Goal: Task Accomplishment & Management: Manage account settings

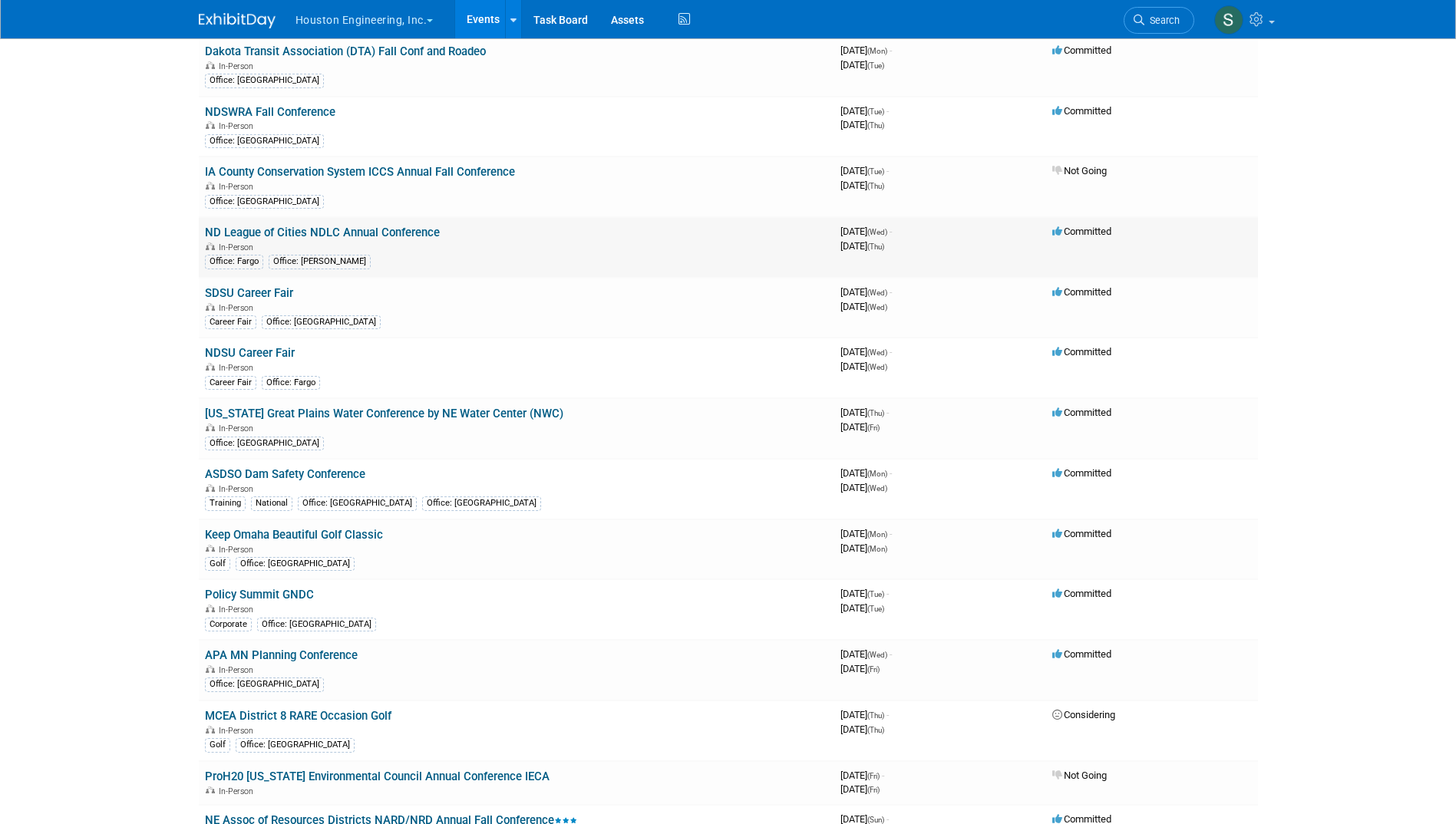
scroll to position [179, 0]
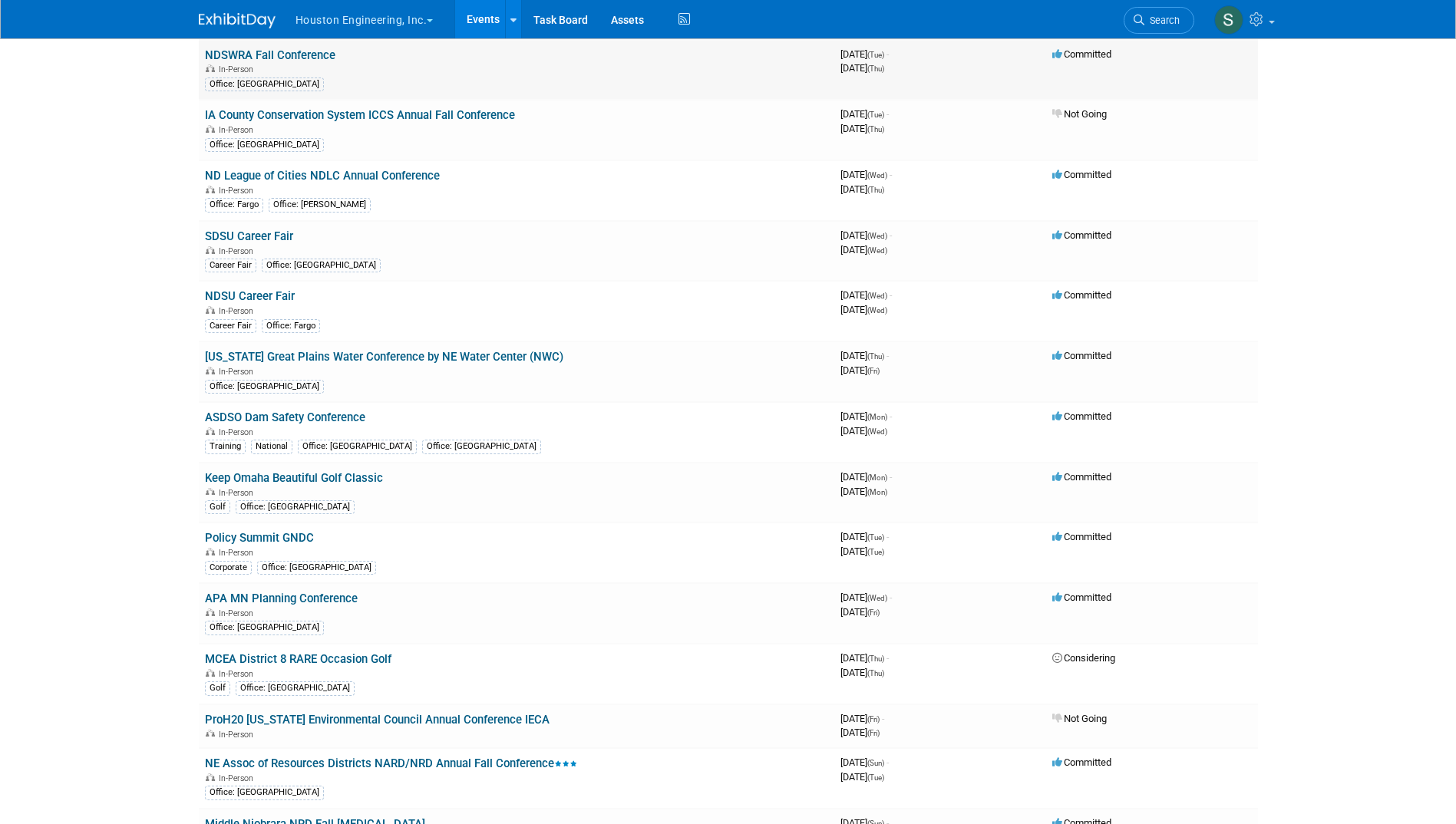
click at [303, 56] on link "NDSWRA Fall Conference" at bounding box center [270, 55] width 130 height 14
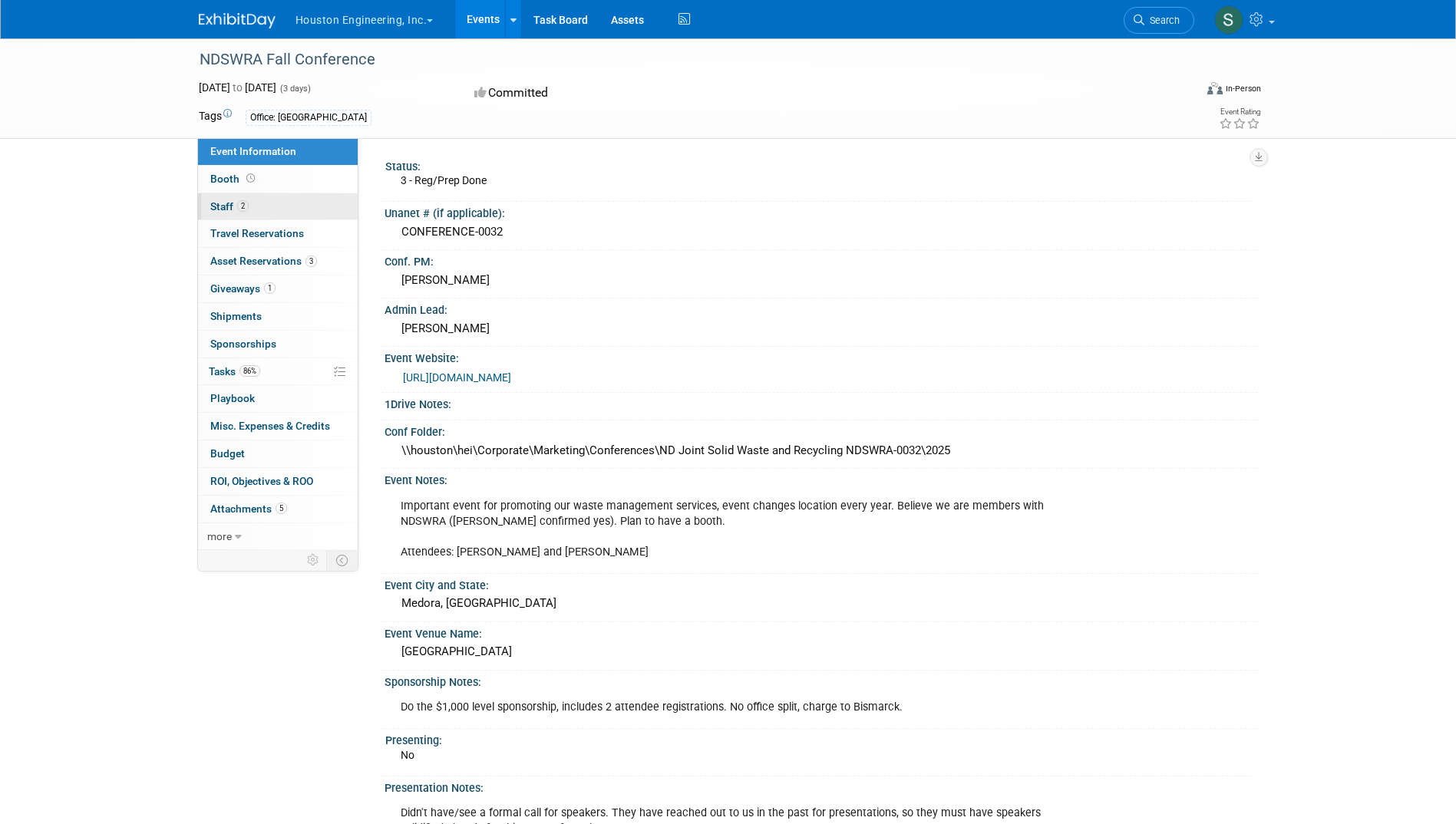
click at [216, 206] on span "Staff 2" at bounding box center [230, 206] width 39 height 12
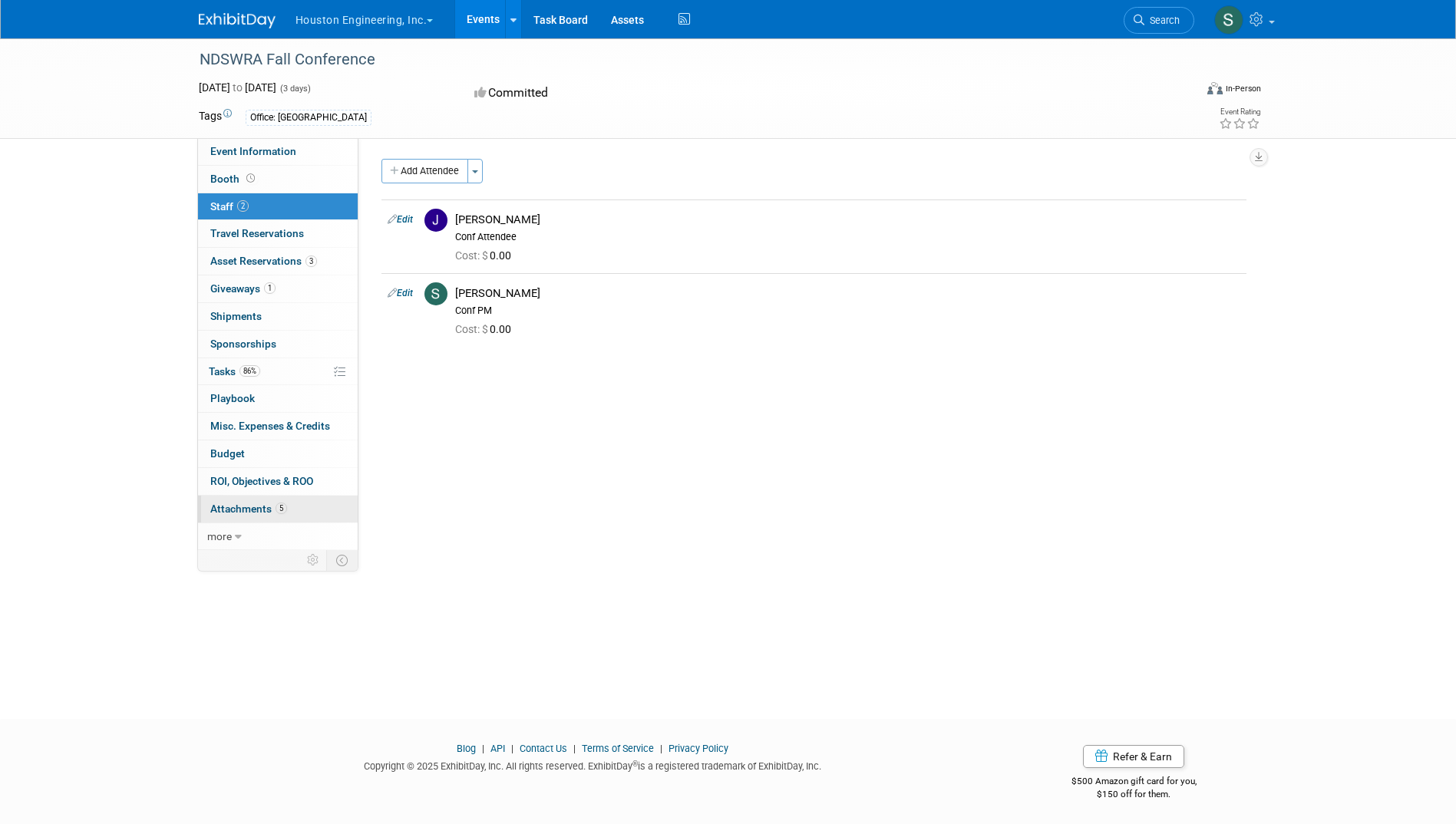
click at [228, 513] on span "Attachments 5" at bounding box center [249, 508] width 77 height 12
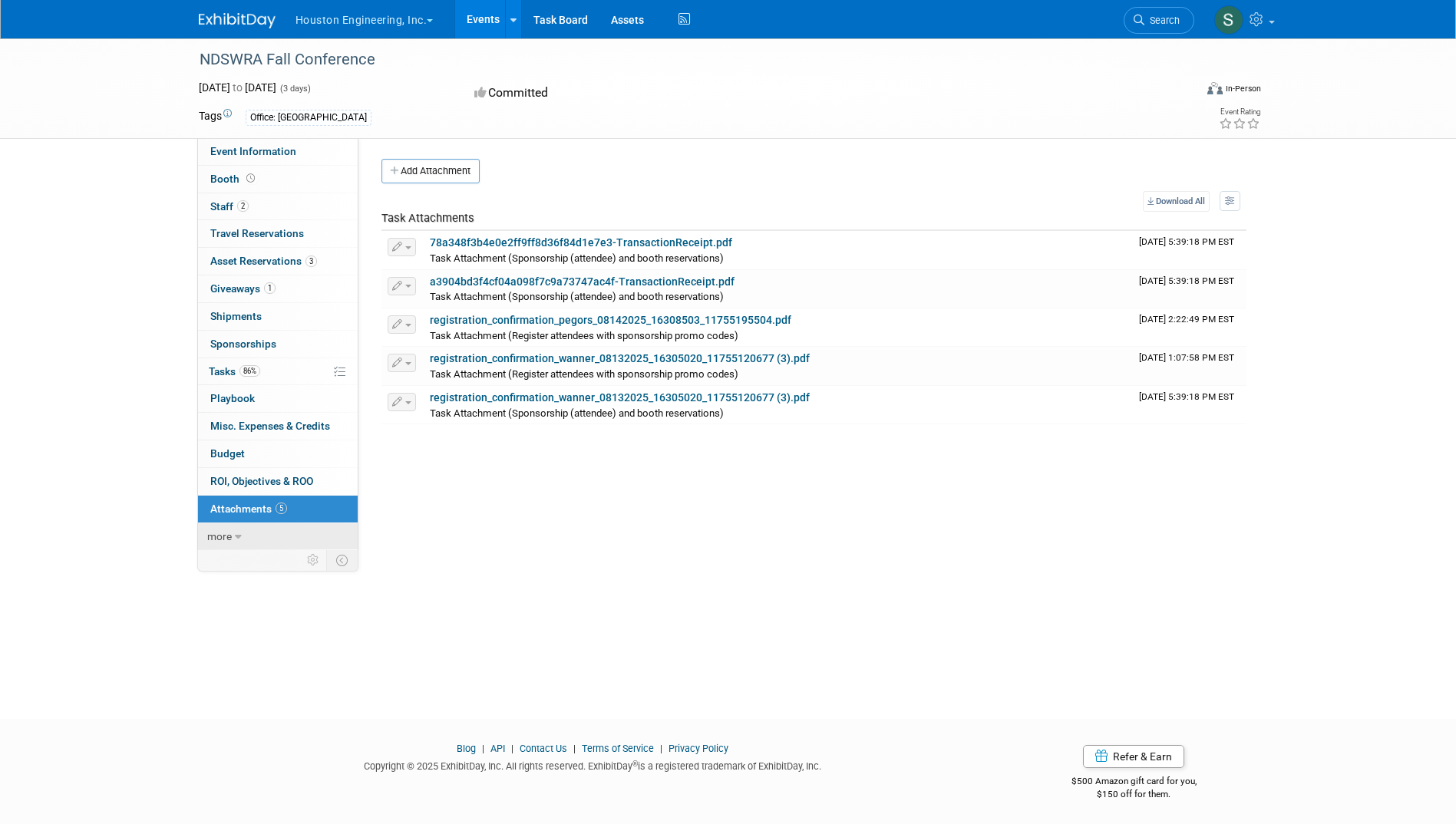
click at [233, 540] on link "more" at bounding box center [277, 536] width 160 height 27
click at [257, 561] on span "Event Binder (.pdf export)" at bounding box center [272, 562] width 123 height 12
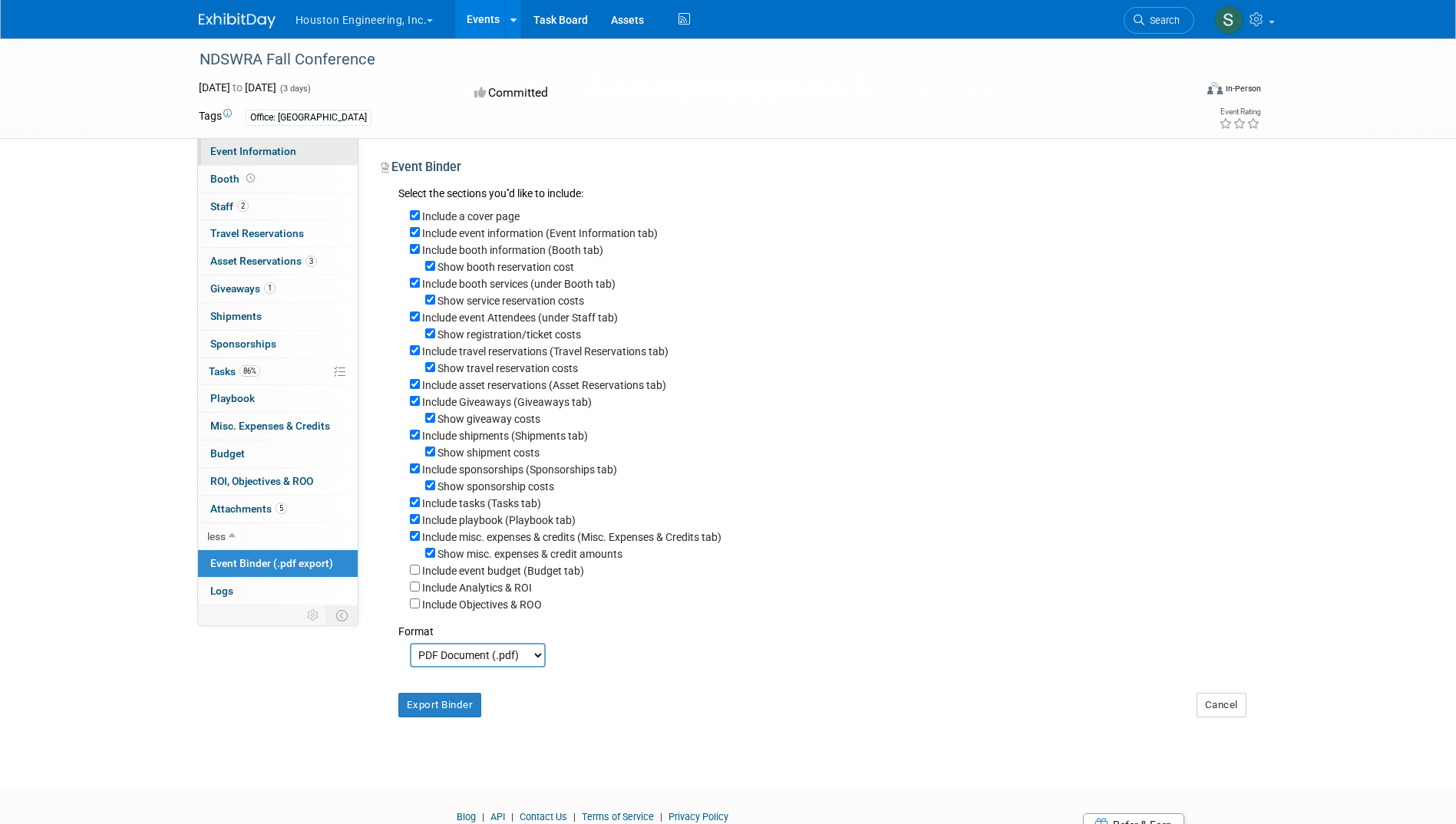
click at [235, 148] on span "Event Information" at bounding box center [253, 151] width 86 height 12
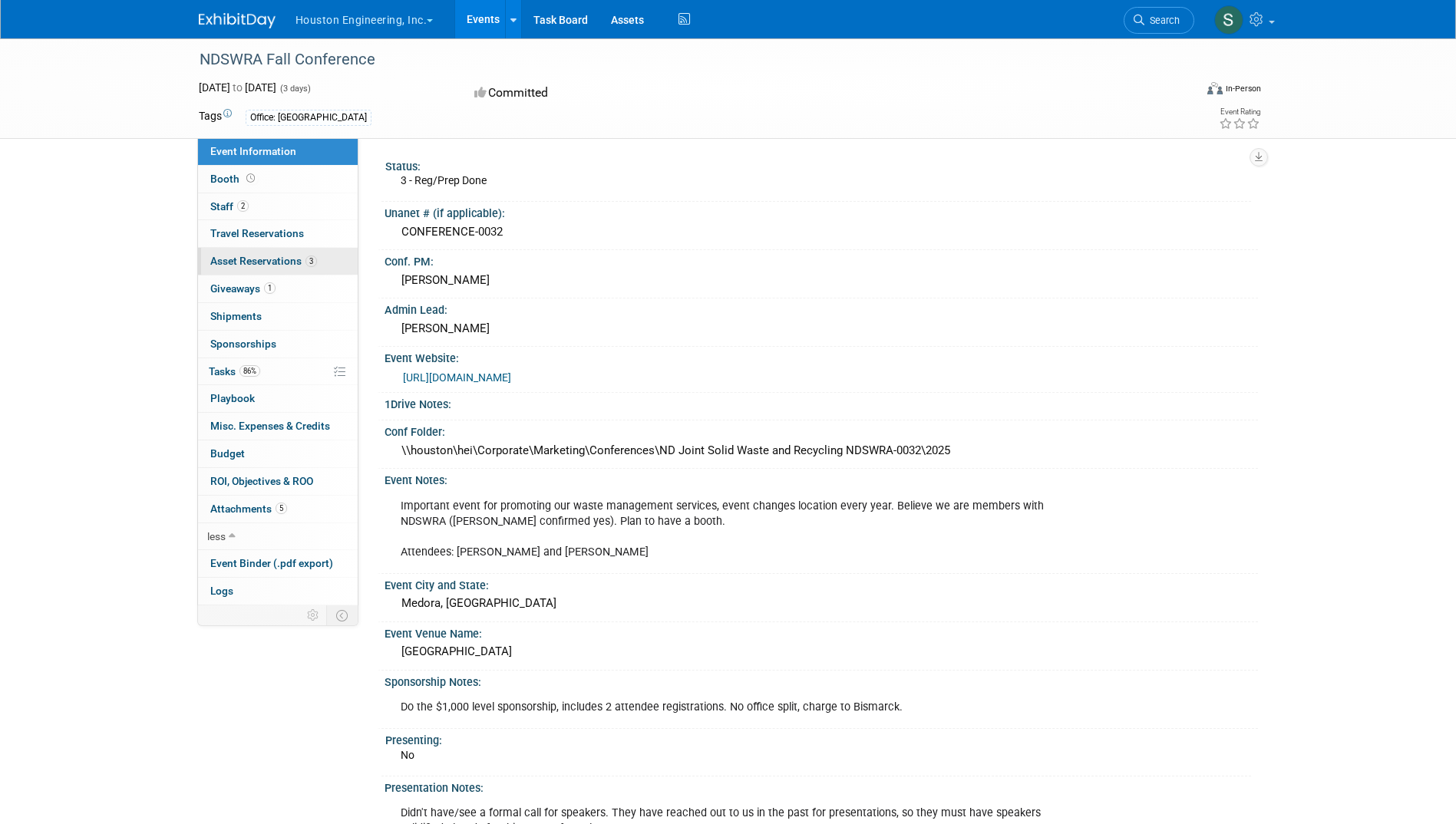
click at [244, 263] on span "Asset Reservations 3" at bounding box center [264, 260] width 107 height 12
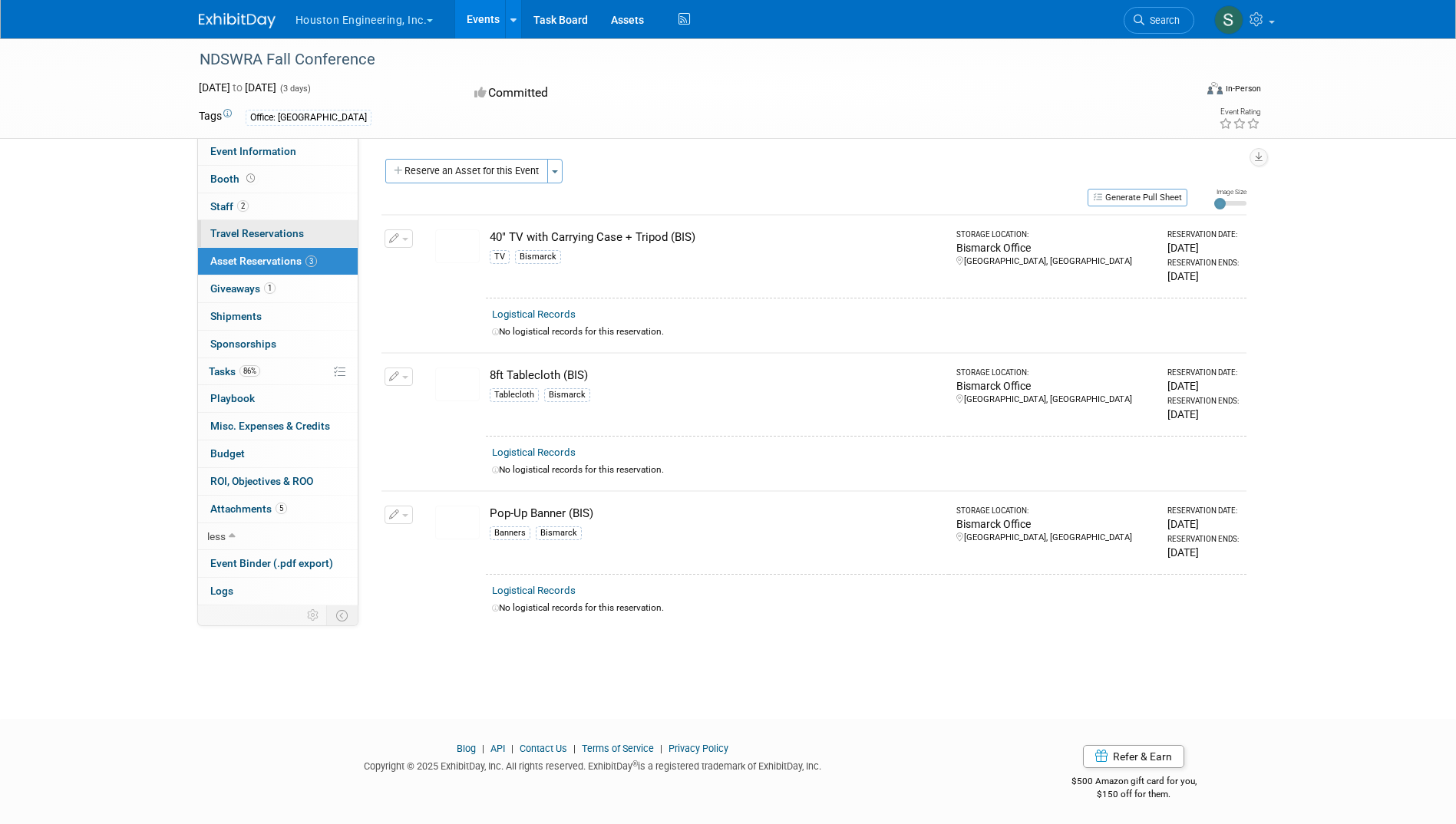
click at [272, 233] on span "Travel Reservations 0" at bounding box center [257, 233] width 94 height 12
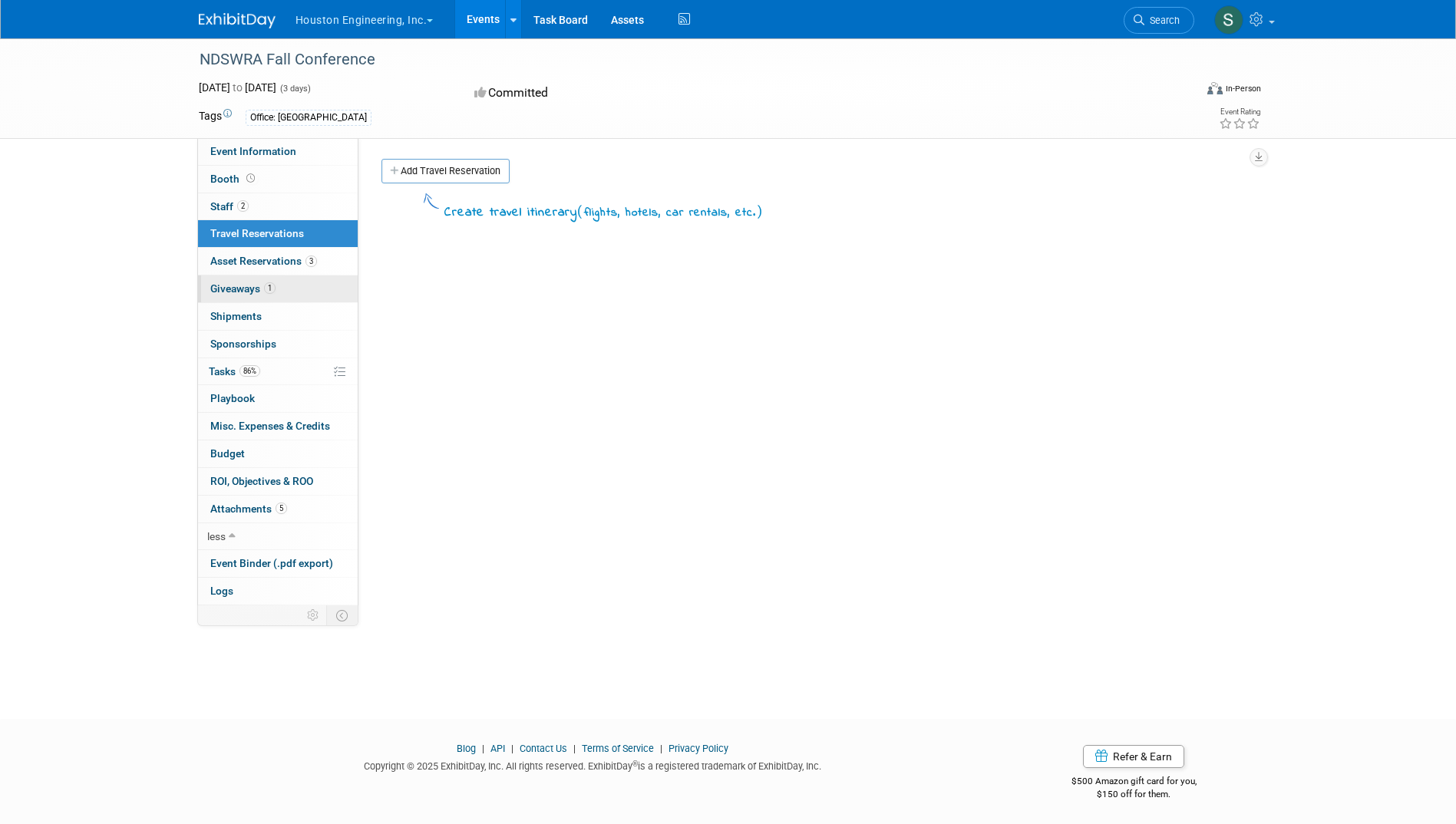
click at [250, 287] on span "Giveaways 1" at bounding box center [243, 288] width 65 height 12
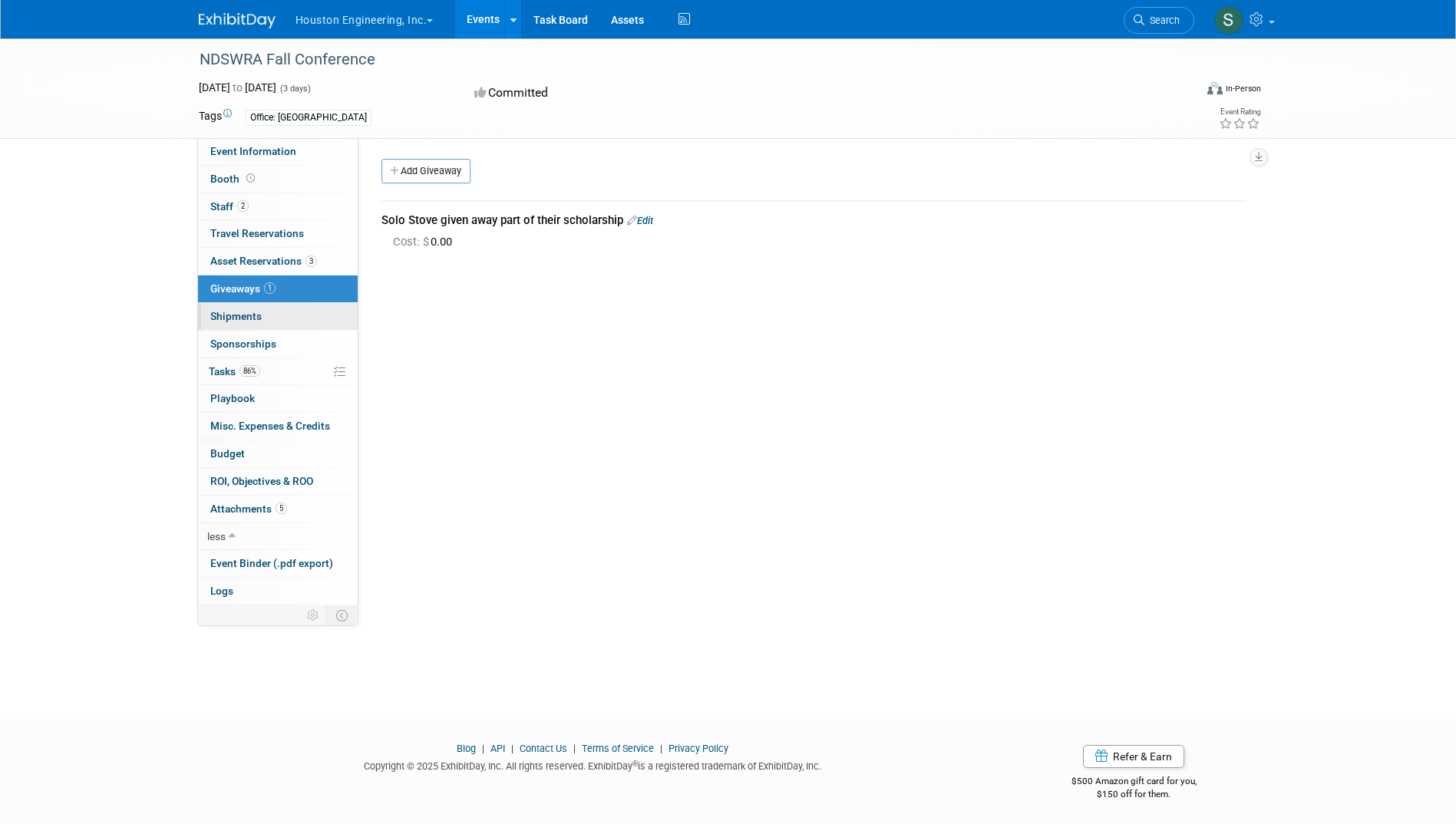
click at [245, 314] on span "Shipments 0" at bounding box center [236, 316] width 51 height 12
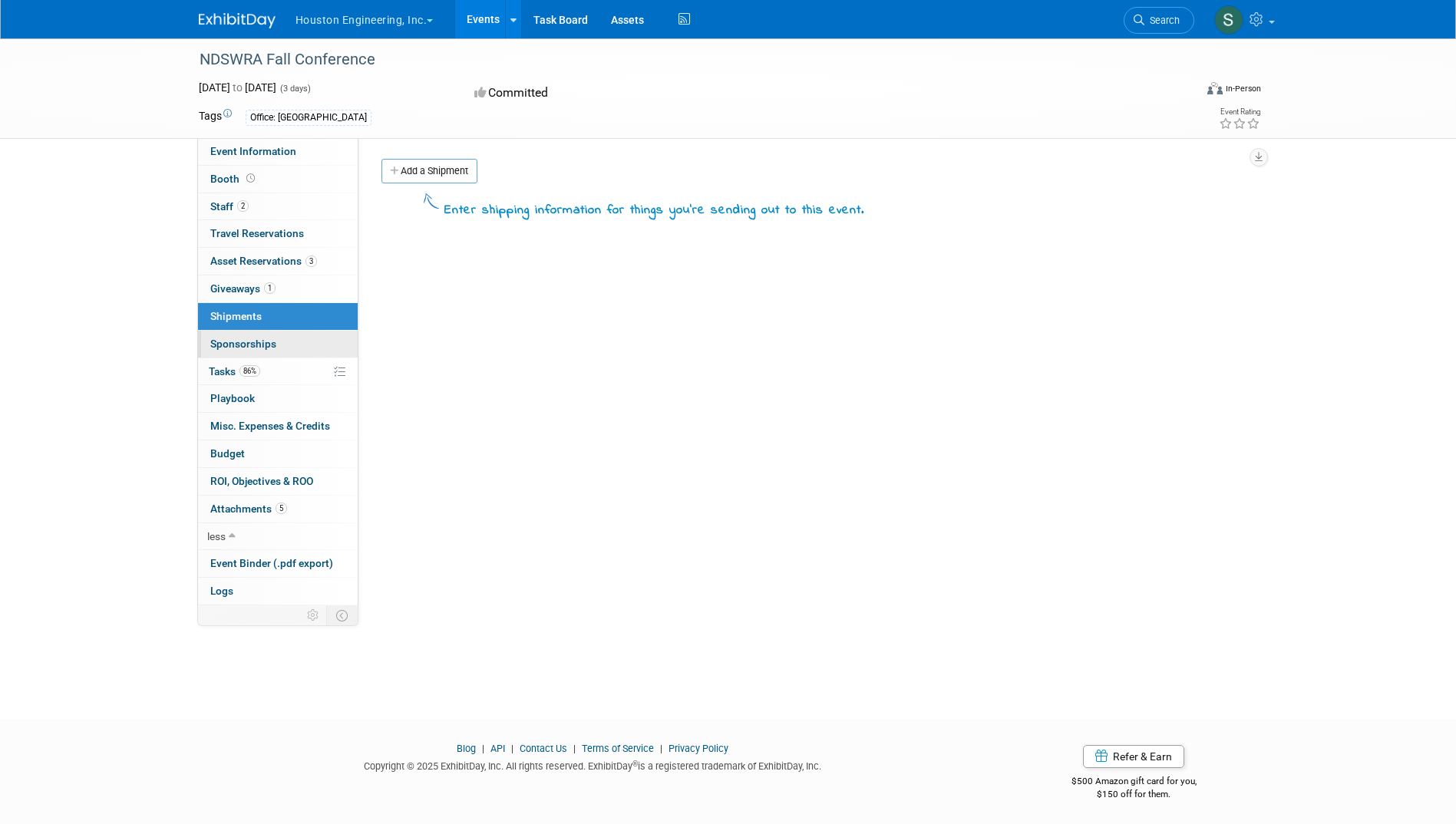
click at [247, 343] on span "Sponsorships 0" at bounding box center [243, 343] width 66 height 12
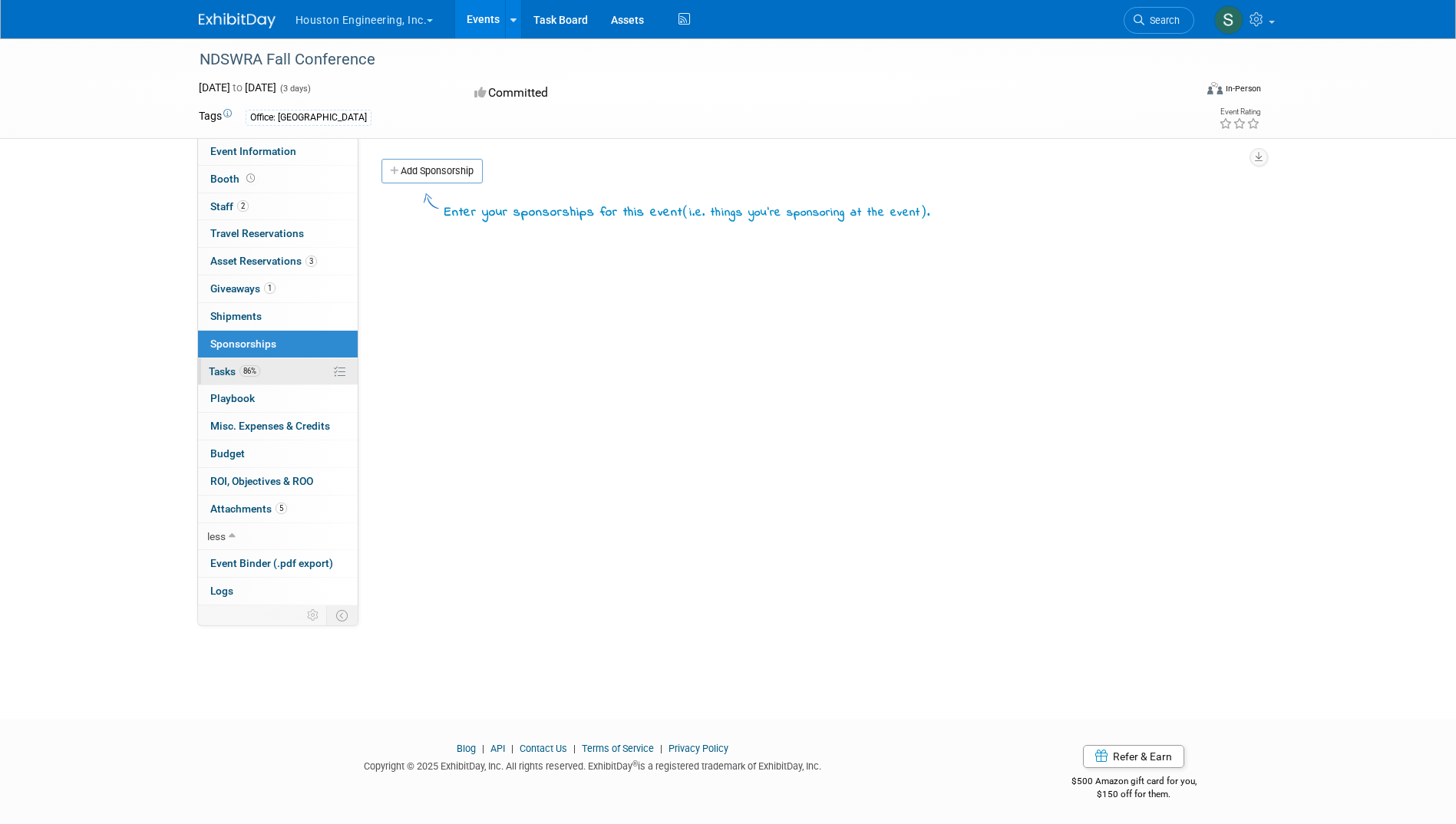
click at [235, 372] on span "Tasks 86%" at bounding box center [235, 371] width 51 height 12
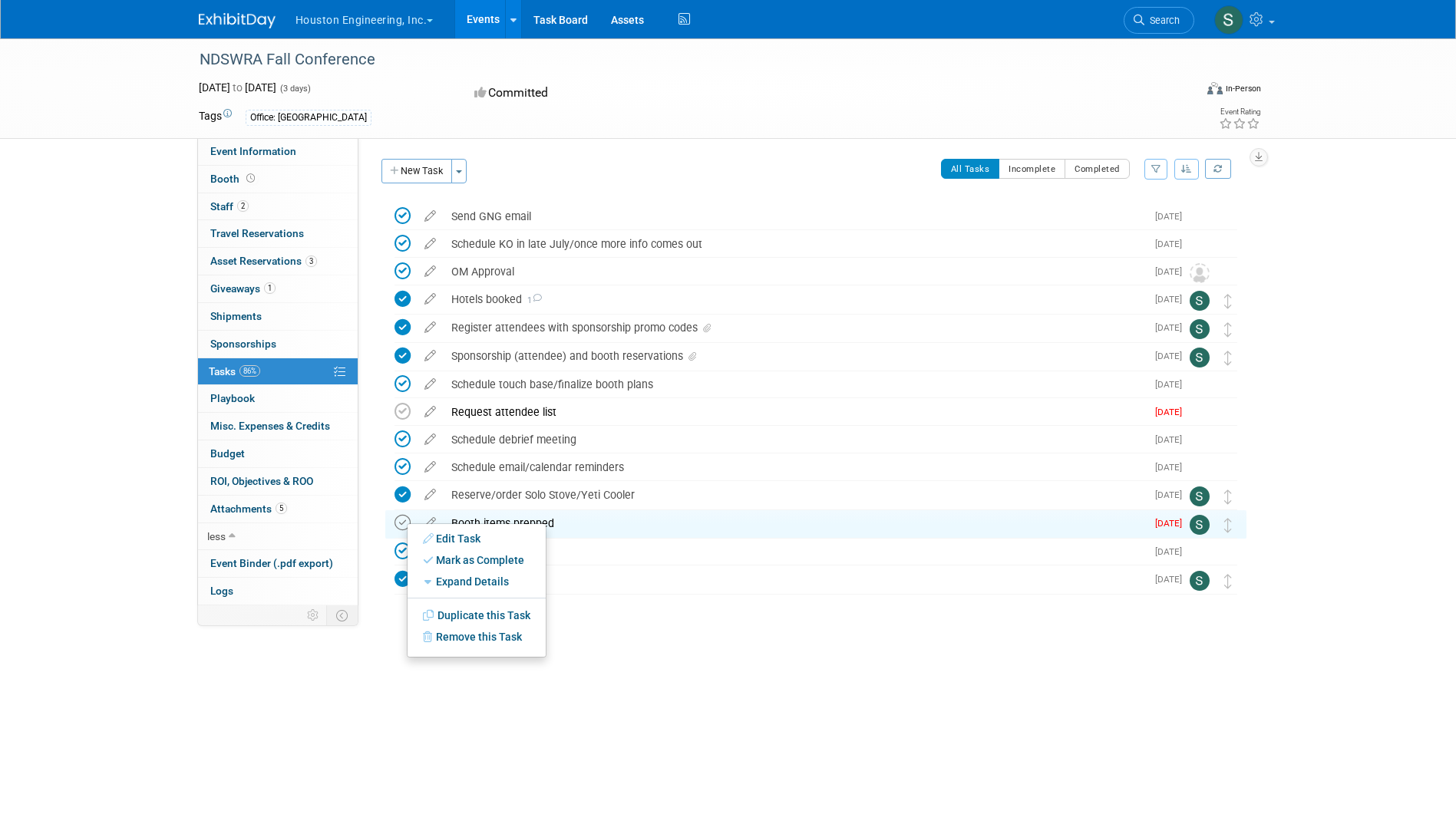
click at [407, 523] on div "Edit Task Mark as Complete Mark as Incomplete Expand Details Hide Details Save …" at bounding box center [476, 589] width 140 height 134
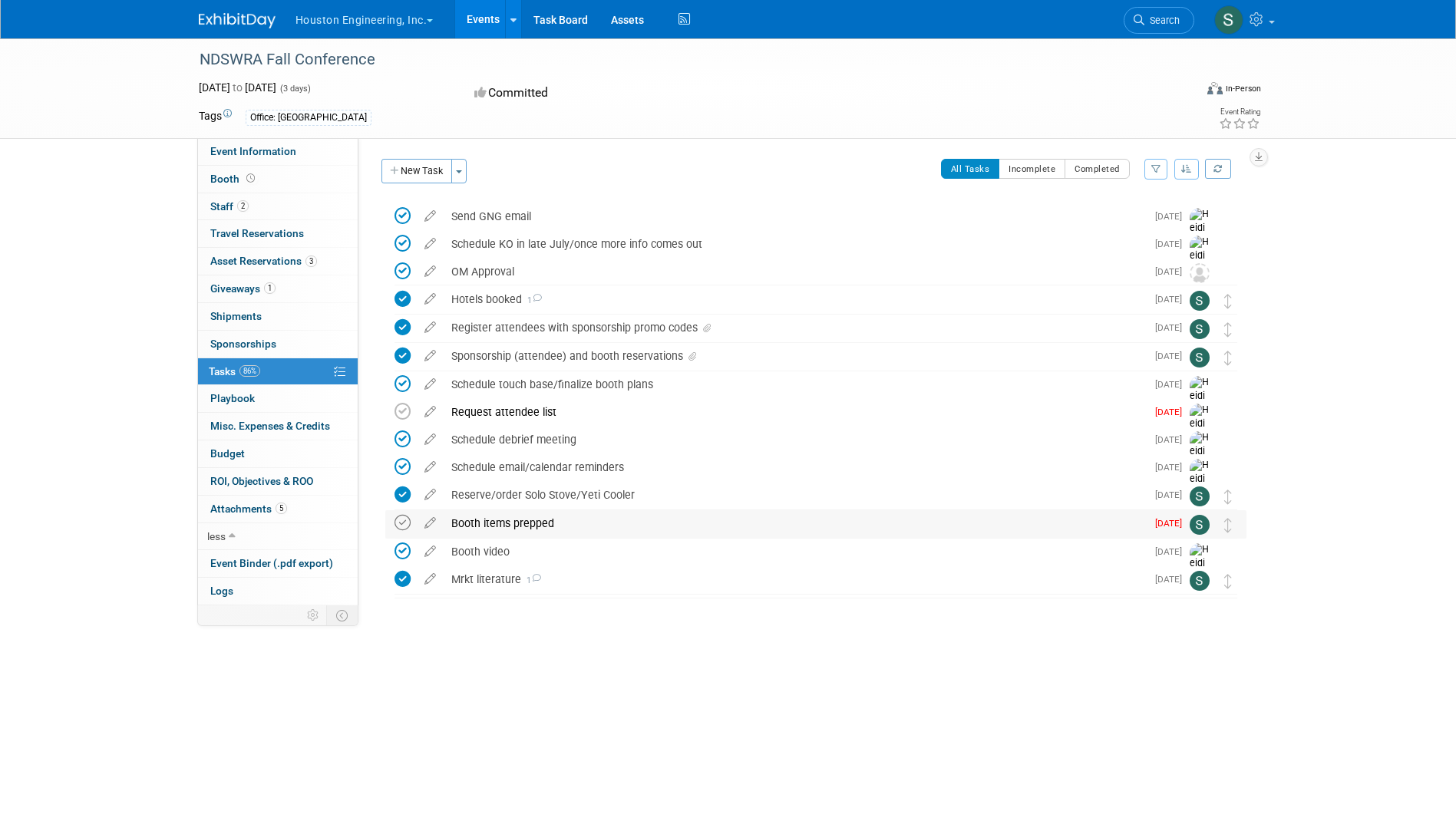
click at [407, 523] on icon at bounding box center [403, 523] width 16 height 16
click at [436, 355] on icon at bounding box center [430, 353] width 27 height 19
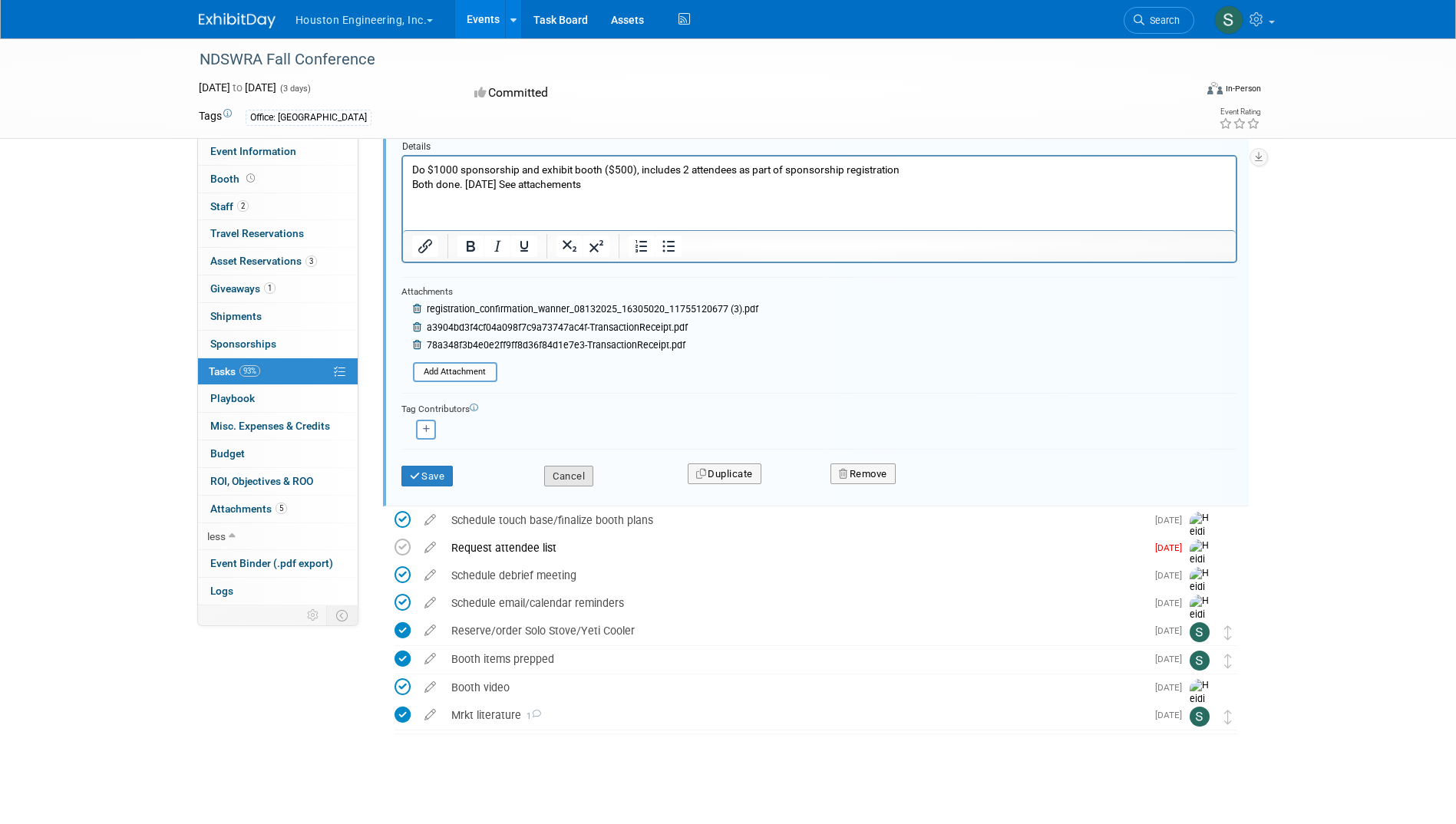
scroll to position [143, 0]
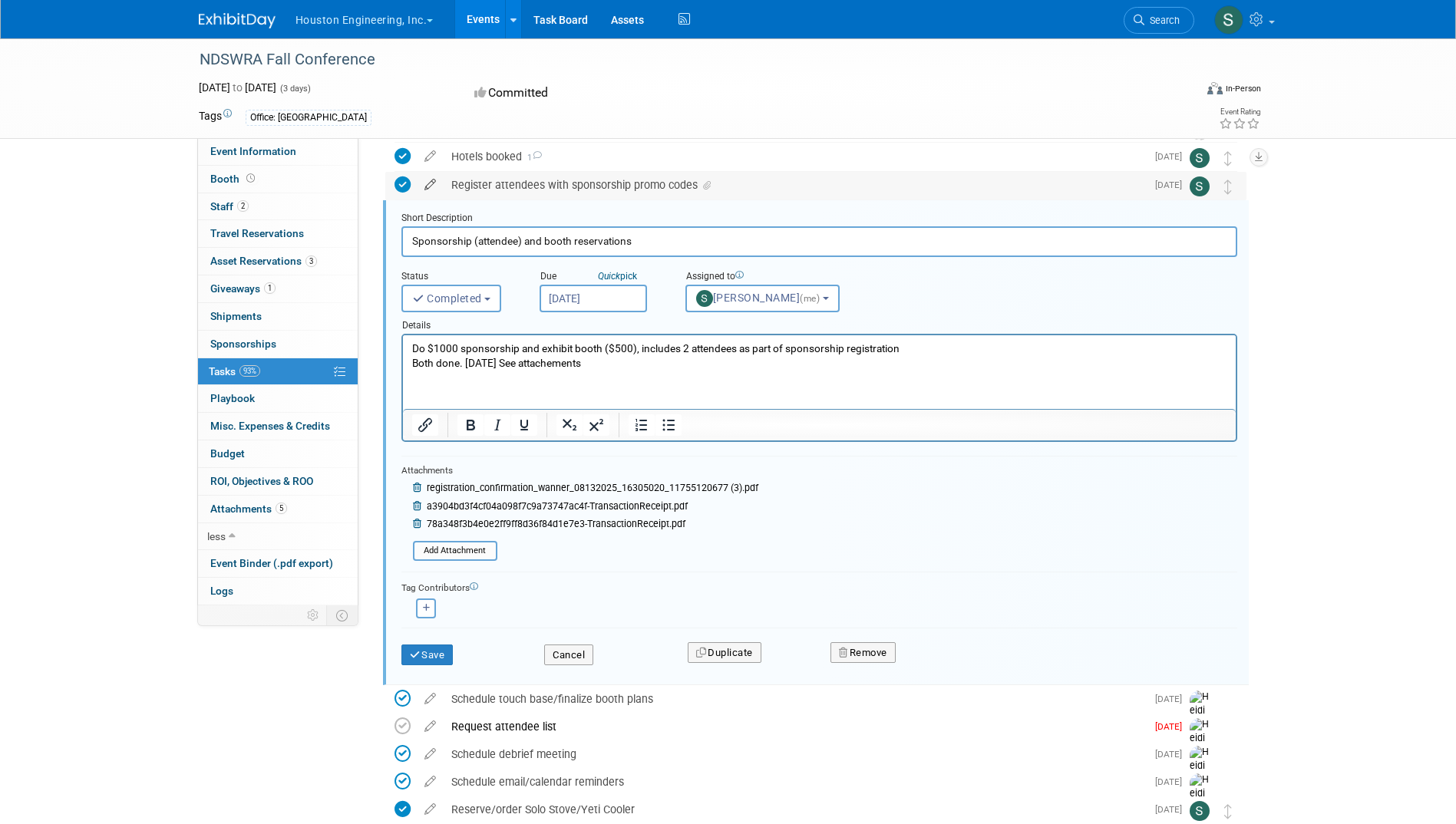
click at [433, 181] on icon at bounding box center [430, 182] width 27 height 19
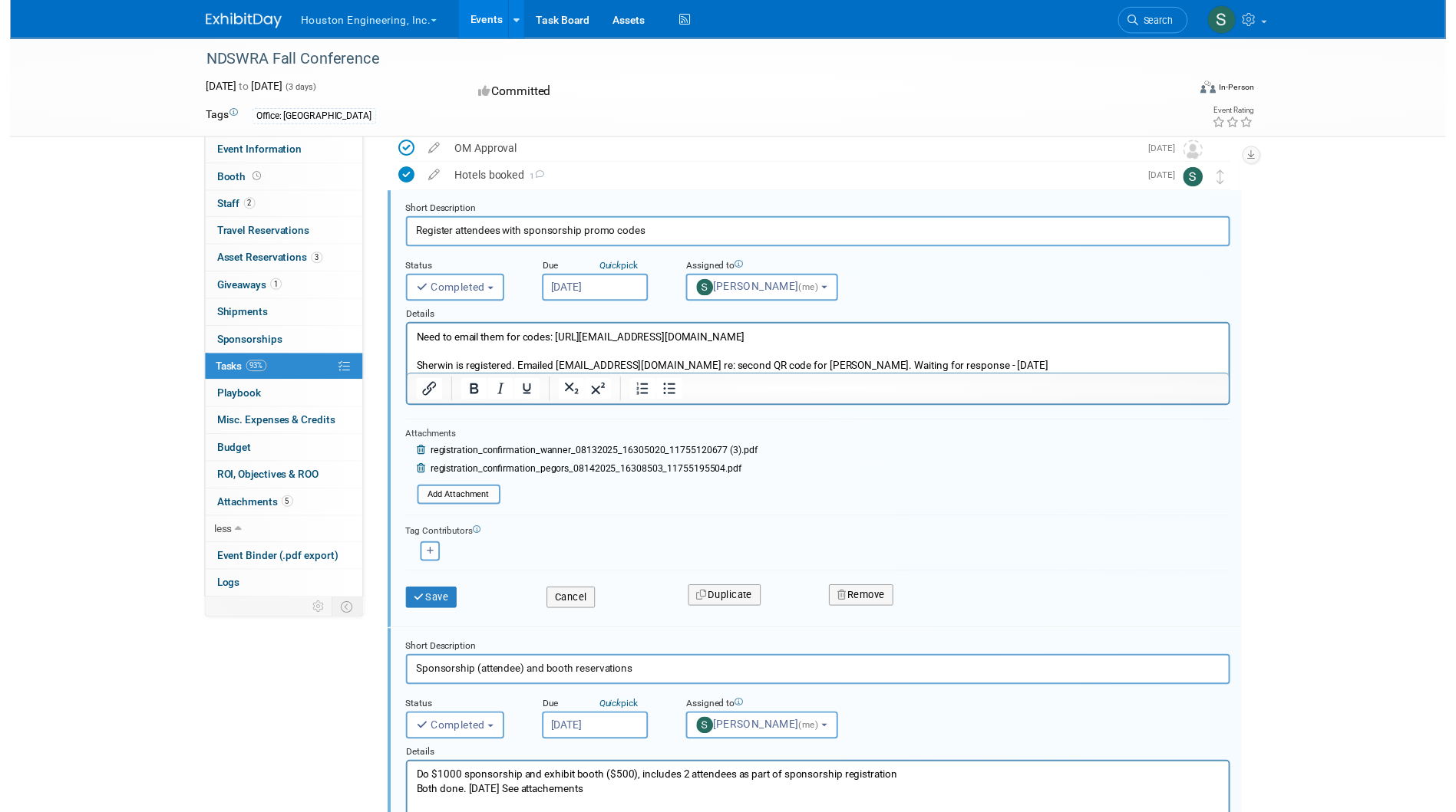
scroll to position [86, 0]
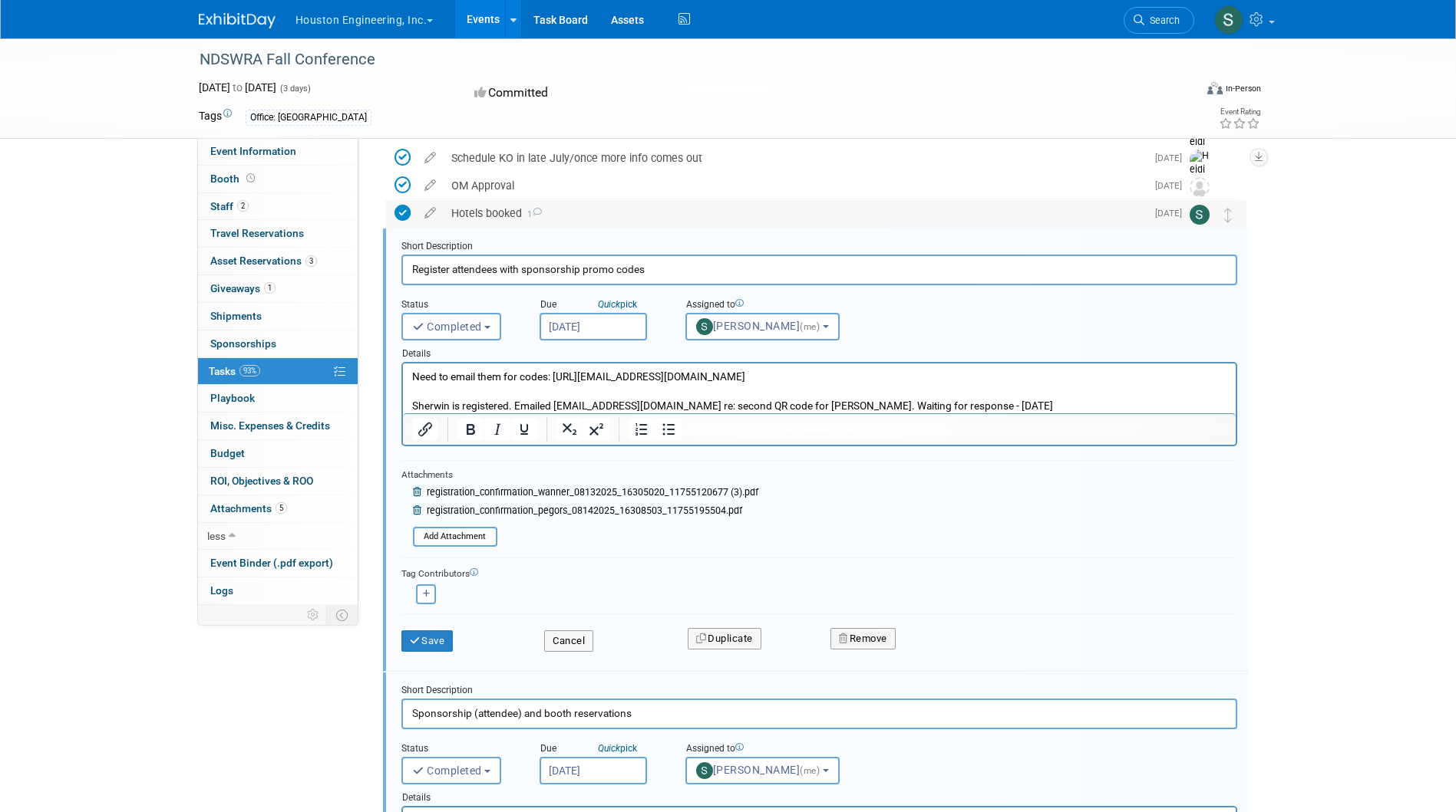
click at [407, 207] on icon at bounding box center [403, 213] width 16 height 16
click at [407, 210] on icon at bounding box center [403, 213] width 16 height 16
click at [439, 638] on button "Save" at bounding box center [427, 641] width 52 height 22
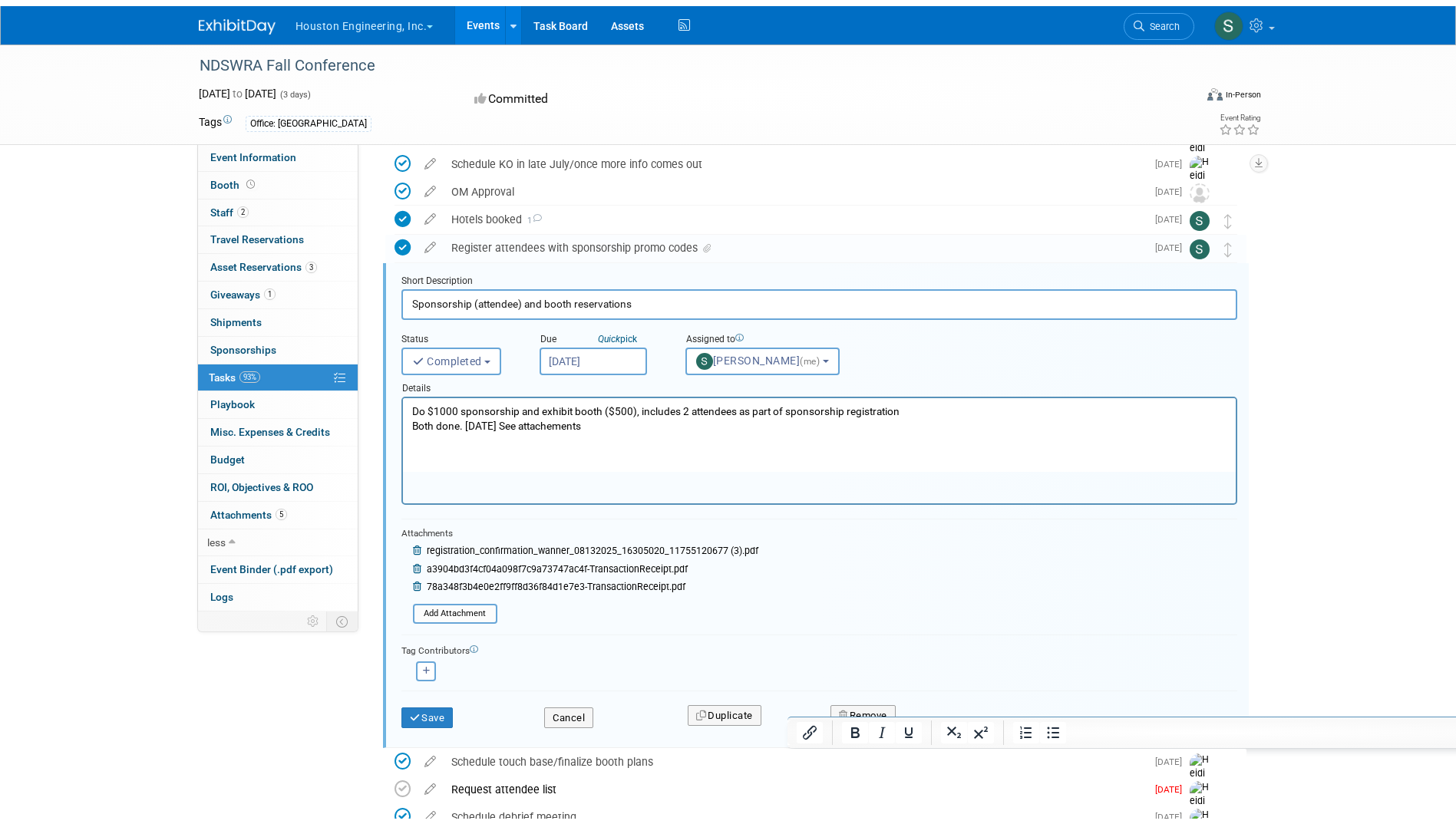
scroll to position [265, 0]
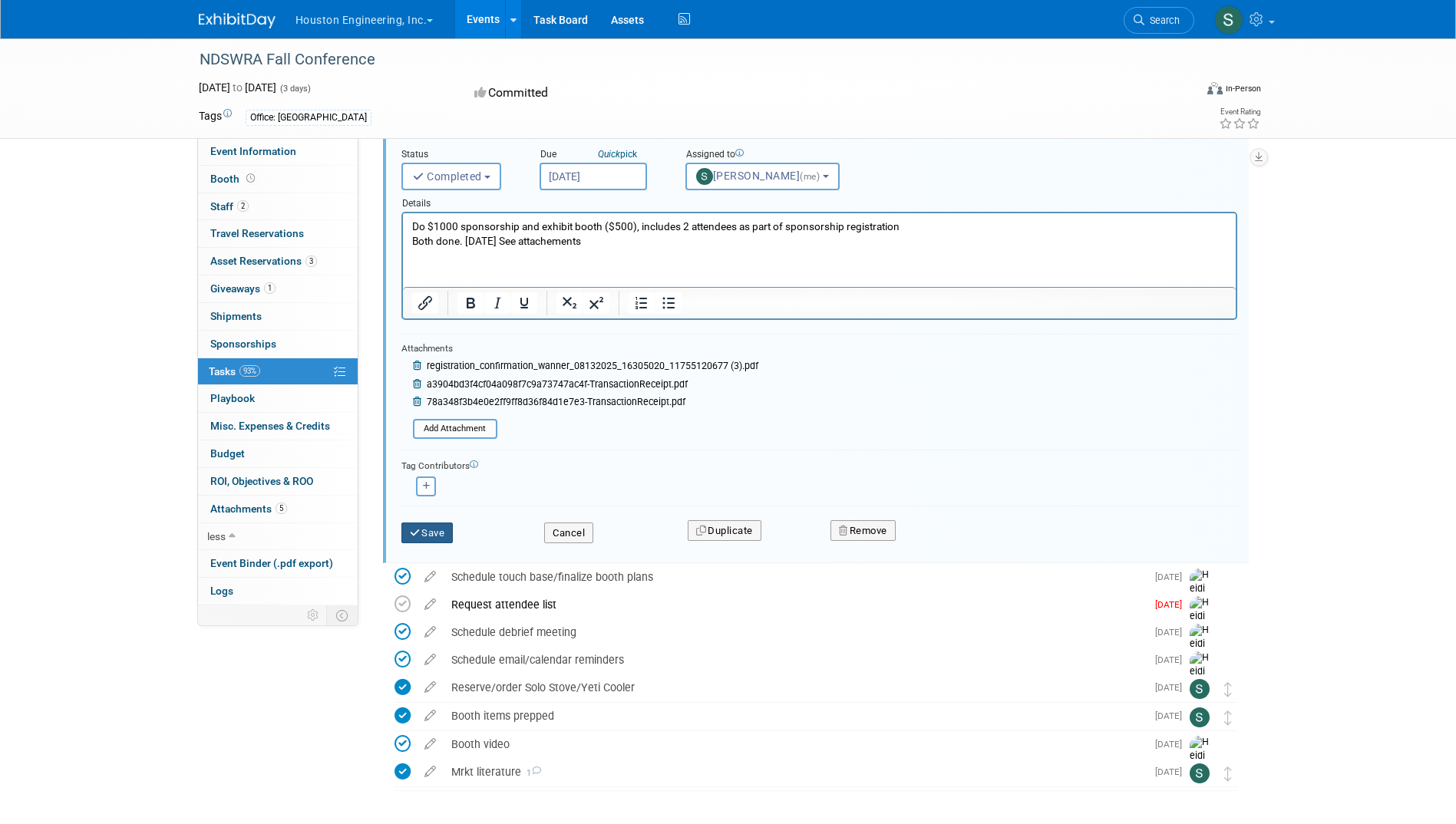
click at [419, 534] on icon "submit" at bounding box center [415, 532] width 12 height 10
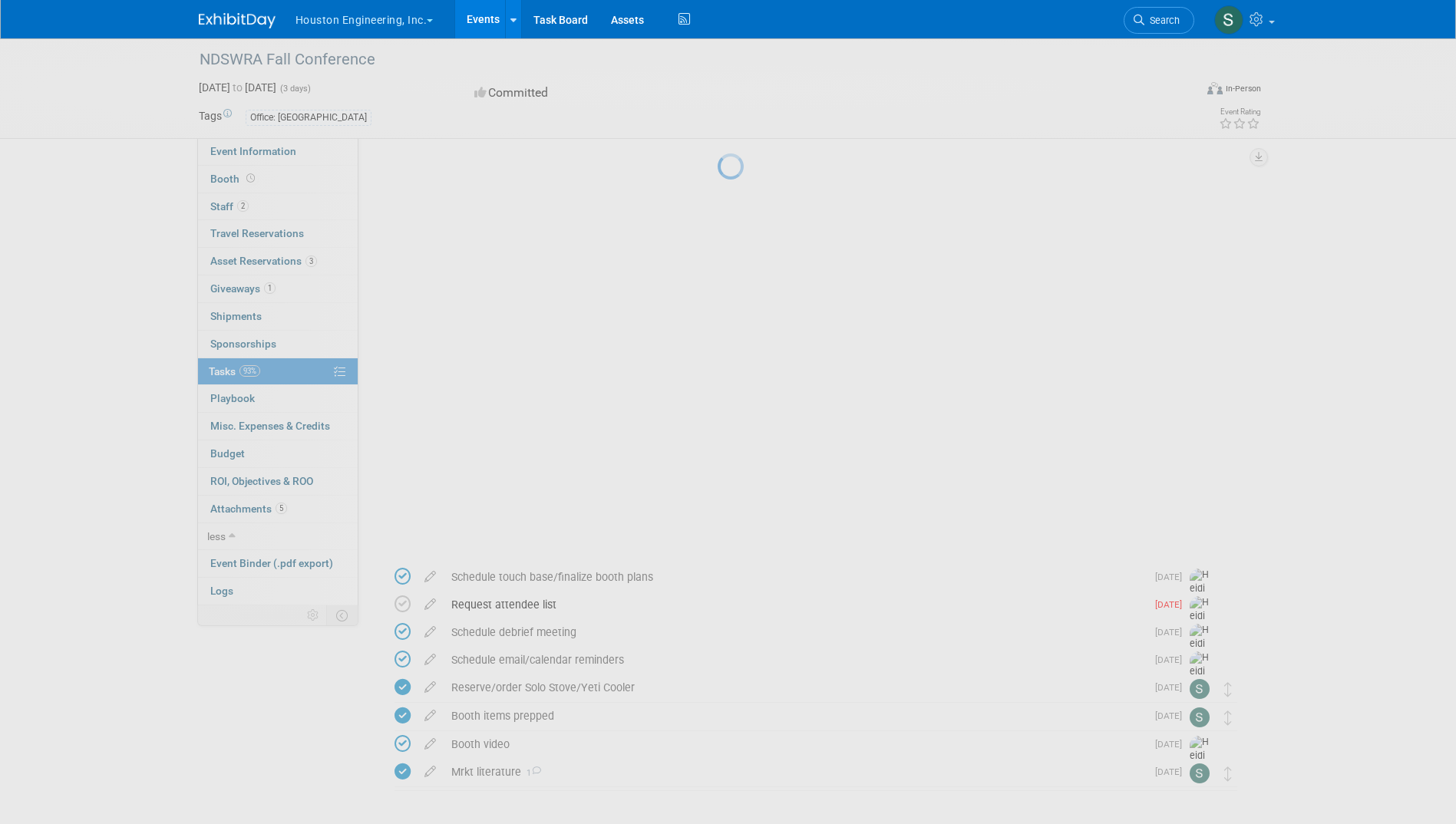
scroll to position [0, 0]
